Goal: Task Accomplishment & Management: Manage account settings

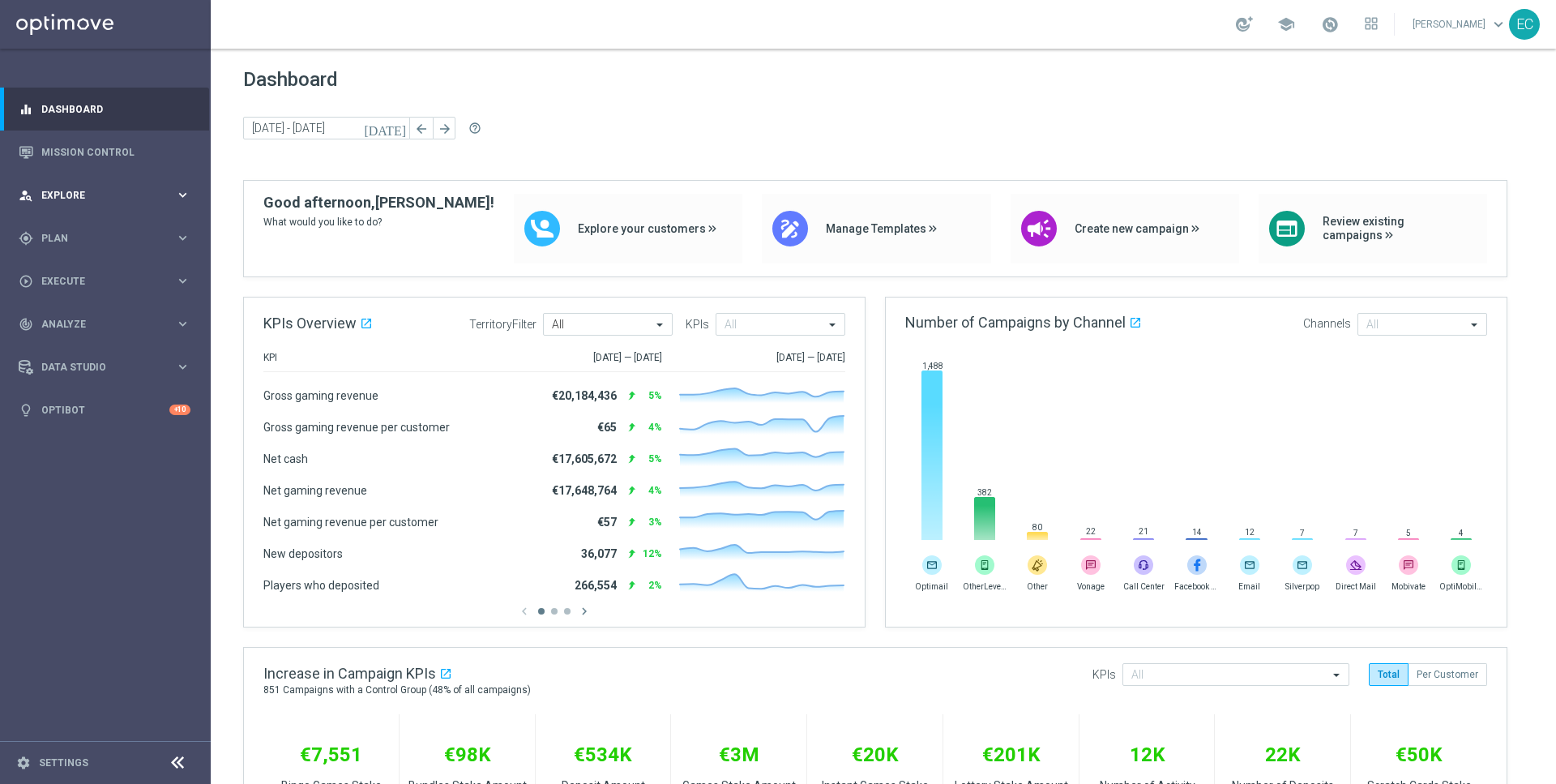
click at [60, 200] on div "person_search Explore" at bounding box center [97, 195] width 156 height 15
click at [69, 425] on div "gps_fixed Plan" at bounding box center [97, 432] width 156 height 15
click at [75, 279] on div "Target Groups" at bounding box center [125, 271] width 167 height 24
click at [73, 273] on link "Target Groups" at bounding box center [105, 271] width 126 height 13
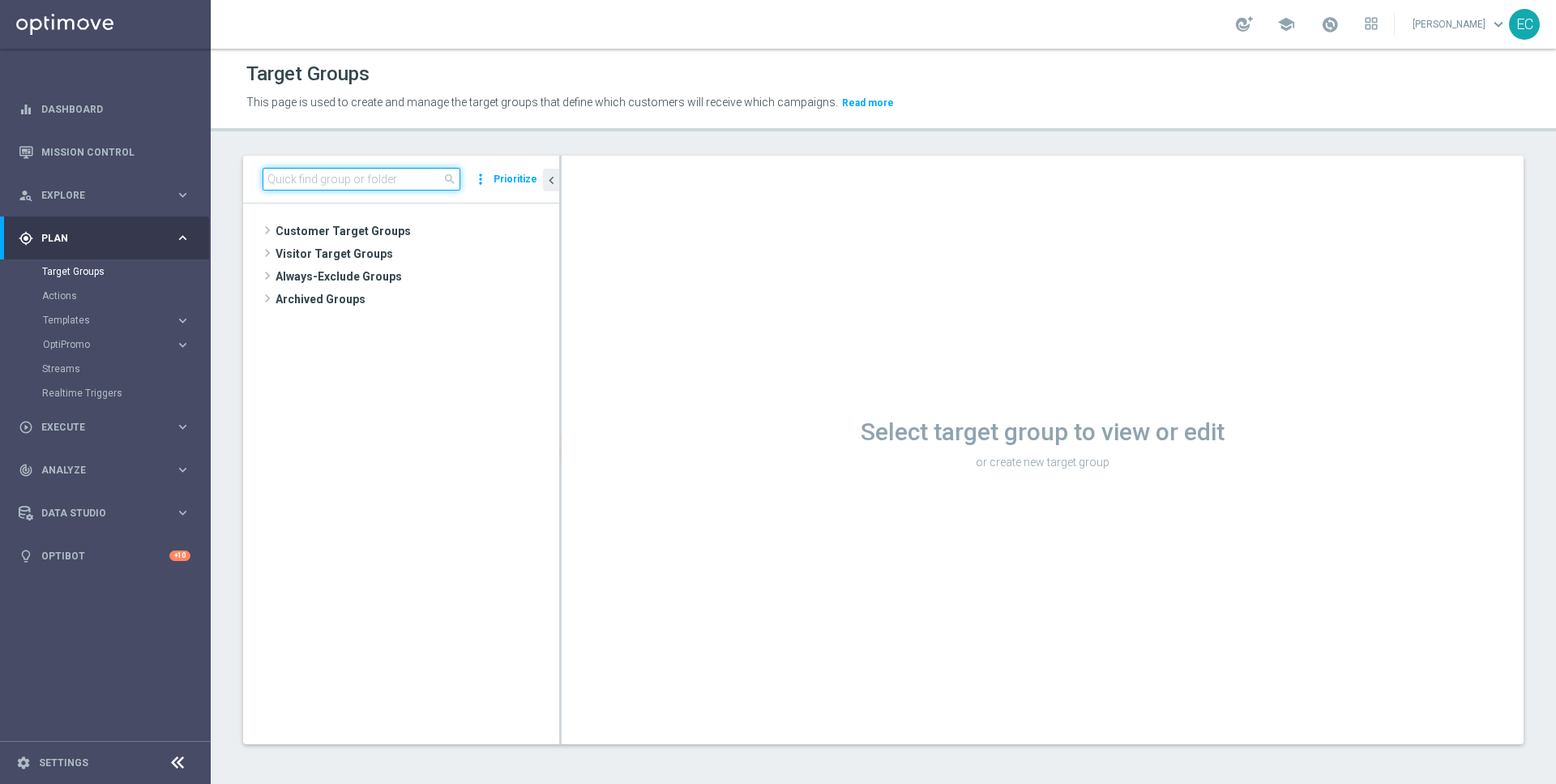
click at [364, 182] on input at bounding box center [361, 179] width 198 height 22
type input "{"
type input "[PERSON_NAME]"
click at [401, 305] on span "[PERSON_NAME] Test 2" at bounding box center [431, 300] width 179 height 14
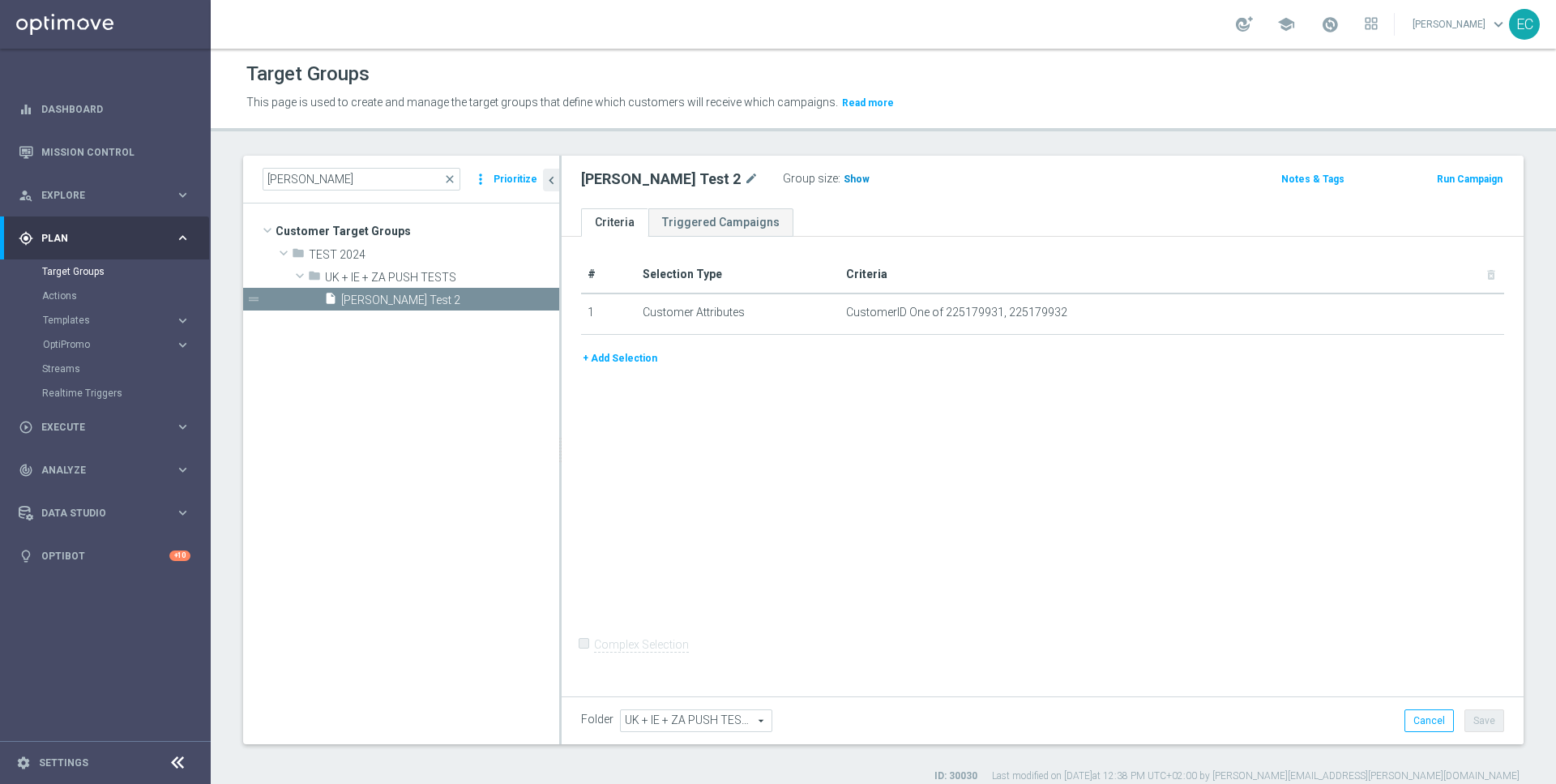
click at [844, 179] on span "Show" at bounding box center [857, 178] width 26 height 11
